Goal: Task Accomplishment & Management: Manage account settings

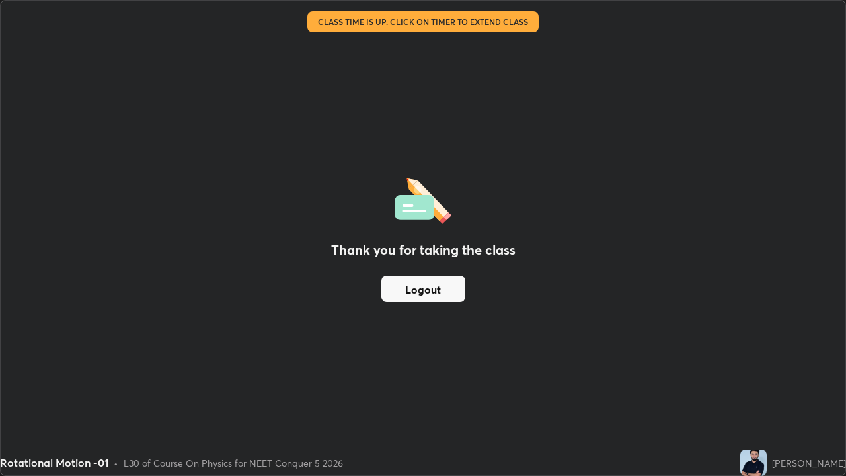
scroll to position [476, 846]
click at [419, 293] on button "Logout" at bounding box center [423, 288] width 84 height 26
click at [446, 289] on button "Logout" at bounding box center [423, 288] width 84 height 26
click at [451, 292] on button "Logout" at bounding box center [423, 288] width 84 height 26
click at [407, 288] on button "Logout" at bounding box center [423, 288] width 84 height 26
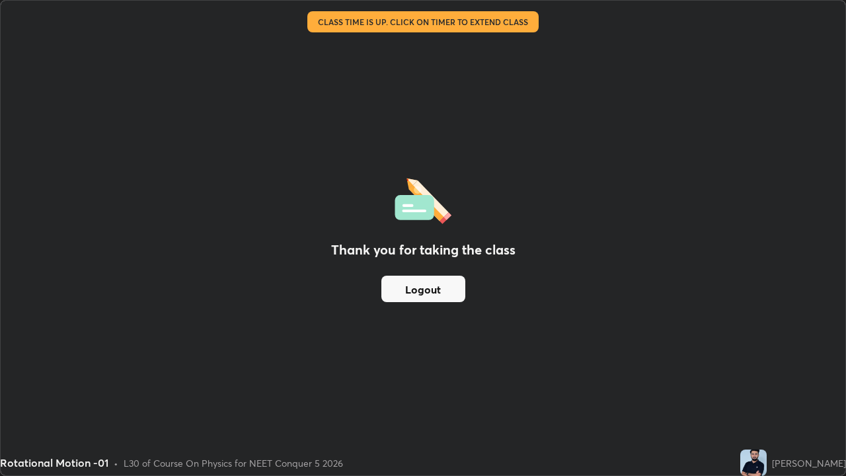
click at [414, 289] on button "Logout" at bounding box center [423, 288] width 84 height 26
click at [418, 291] on button "Logout" at bounding box center [423, 288] width 84 height 26
click at [288, 425] on div "Thank you for taking the class Logout" at bounding box center [423, 238] width 844 height 474
click at [5, 264] on div "Thank you for taking the class Logout" at bounding box center [423, 238] width 844 height 474
click at [54, 285] on div "Thank you for taking the class Logout" at bounding box center [423, 238] width 844 height 474
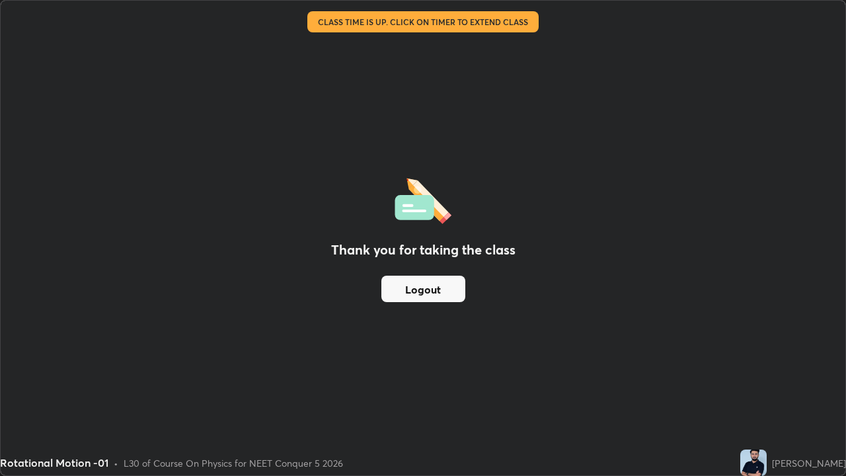
click at [766, 475] on img at bounding box center [753, 462] width 26 height 26
click at [766, 463] on img at bounding box center [753, 462] width 26 height 26
click at [37, 238] on div "Thank you for taking the class Logout" at bounding box center [423, 238] width 844 height 474
